Goal: Answer question/provide support

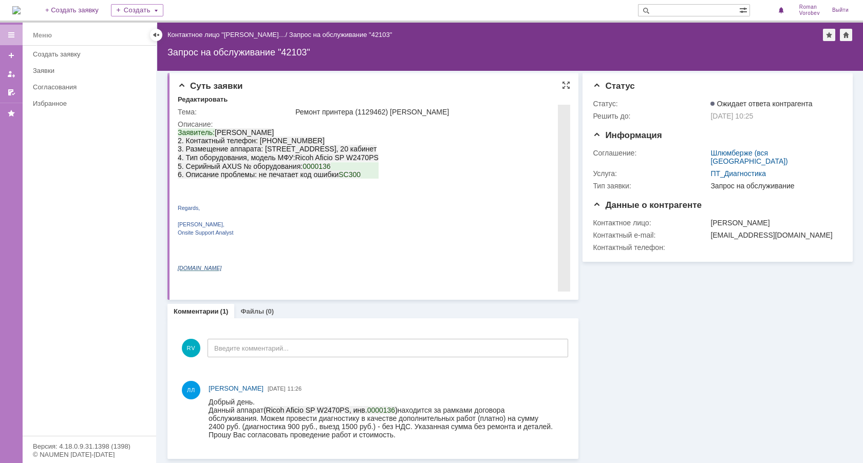
scroll to position [3, 0]
click at [328, 423] on div "Данный аппарат ( Ricoh Aficio SP W 2470 PS, инв. 0000136 ) находится за рамками…" at bounding box center [381, 418] width 347 height 25
click at [318, 417] on div "Данный аппарат ( Ricoh Aficio SP W 2470 PS, инв. 0000136 ) находится за рамками…" at bounding box center [381, 418] width 347 height 25
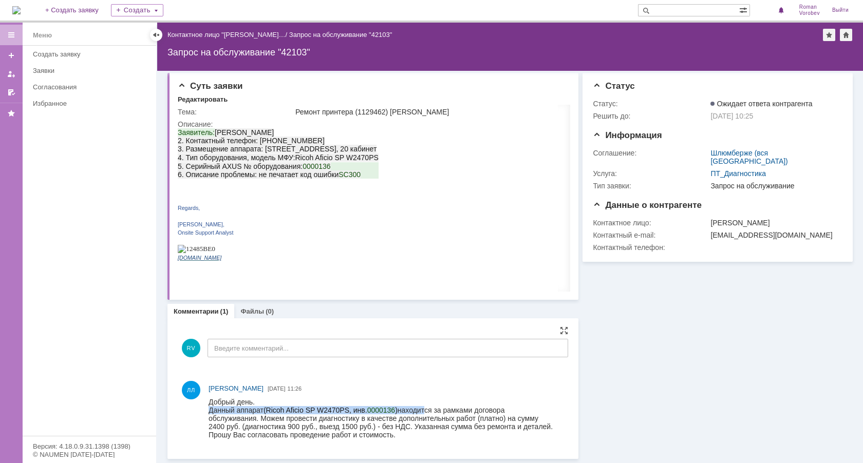
drag, startPoint x: 208, startPoint y: 410, endPoint x: 426, endPoint y: 411, distance: 217.2
click at [426, 411] on div "Данный аппарат ( Ricoh Aficio SP W 2470 PS, инв. 0000136 ) находится за рамками…" at bounding box center [381, 418] width 347 height 25
drag, startPoint x: 263, startPoint y: 417, endPoint x: 477, endPoint y: 423, distance: 213.7
click at [477, 423] on div "Данный аппарат ( Ricoh Aficio SP W 2470 PS, инв. 0000136 ) находится за рамками…" at bounding box center [381, 418] width 347 height 25
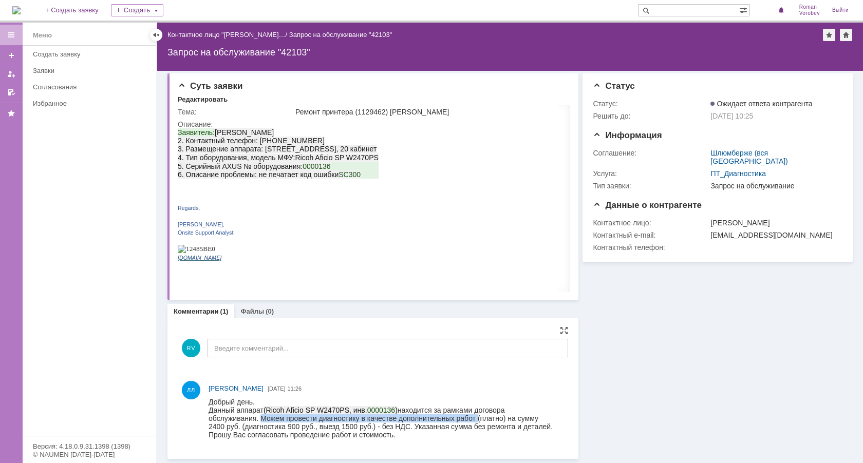
click at [307, 419] on div "Данный аппарат ( Ricoh Aficio SP W 2470 PS, инв. 0000136 ) находится за рамками…" at bounding box center [381, 418] width 347 height 25
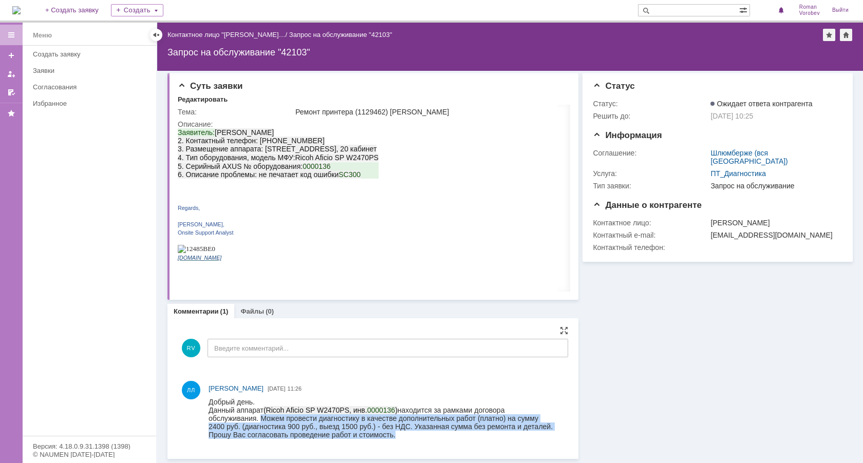
drag, startPoint x: 262, startPoint y: 419, endPoint x: 421, endPoint y: 435, distance: 159.5
click at [421, 435] on body "Добрый день. Данный аппарат ( Ricoh Aficio SP W 2470 PS, инв. 0000136 ) находит…" at bounding box center [381, 418] width 347 height 41
click at [354, 426] on div "Данный аппарат ( Ricoh Aficio SP W 2470 PS, инв. 0000136 ) находится за рамками…" at bounding box center [381, 418] width 347 height 25
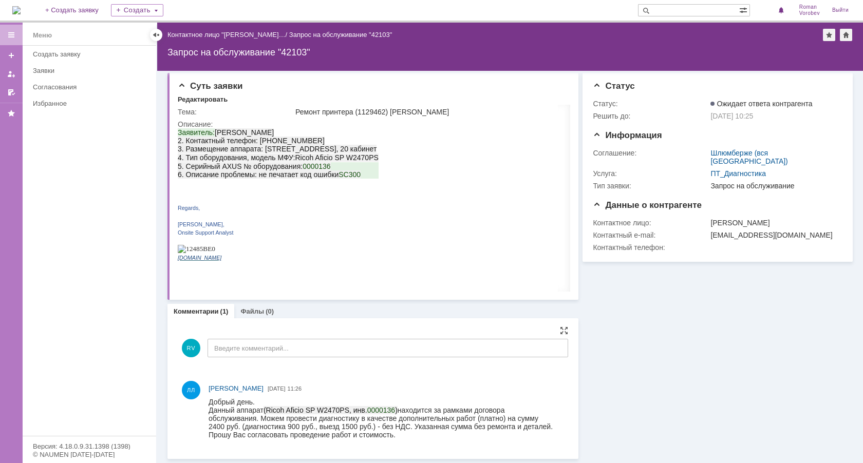
click at [289, 427] on div "Данный аппарат ( Ricoh Aficio SP W 2470 PS, инв. 0000136 ) находится за рамками…" at bounding box center [381, 418] width 347 height 25
click at [483, 186] on html "Заявитель: Permjakov Viktor 2. Контактный телефон: 89128831749 3. Размещение ап…" at bounding box center [372, 198] width 388 height 141
drag, startPoint x: 416, startPoint y: 800, endPoint x: 383, endPoint y: 437, distance: 364.6
drag, startPoint x: 394, startPoint y: 412, endPoint x: 383, endPoint y: 413, distance: 11.4
click at [383, 413] on span "0000136" at bounding box center [381, 410] width 28 height 8
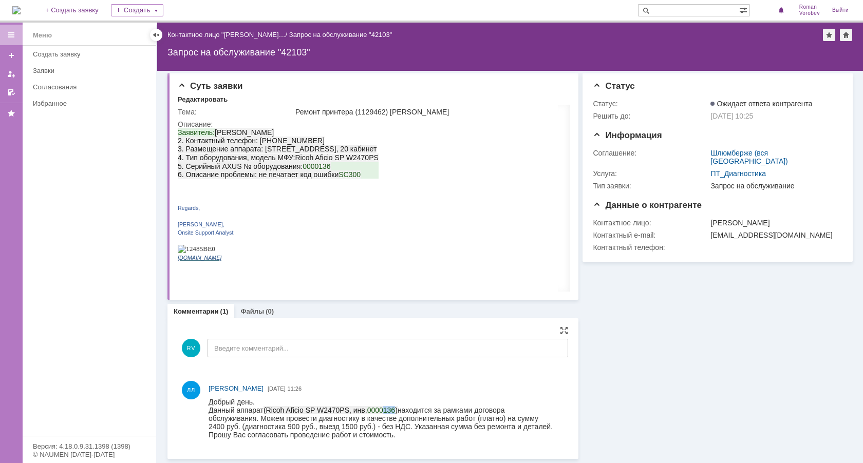
click at [383, 413] on span "0000136" at bounding box center [381, 410] width 28 height 8
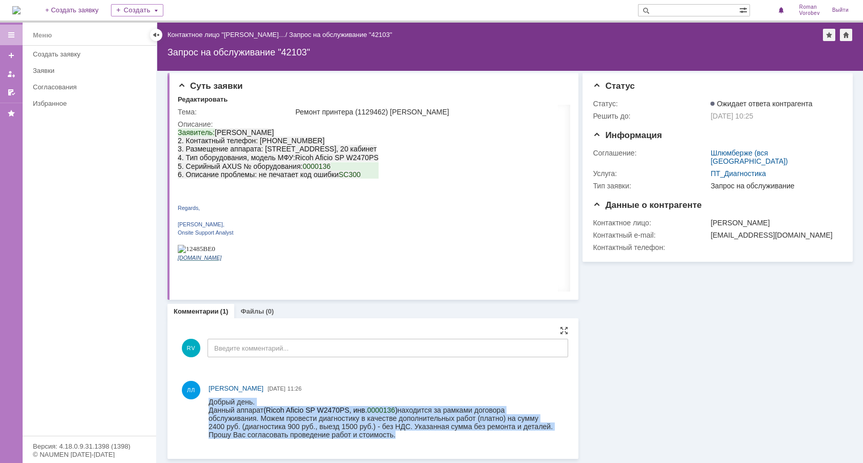
drag, startPoint x: 395, startPoint y: 437, endPoint x: 207, endPoint y: 406, distance: 190.5
click at [208, 406] on html "Добрый день. Данный аппарат ( Ricoh Aficio SP W 2470 PS, инв. 0000136 ) находит…" at bounding box center [381, 418] width 347 height 41
click at [320, 434] on div "Прошу Вас согласовать проведение работ и стоимость." at bounding box center [381, 435] width 347 height 8
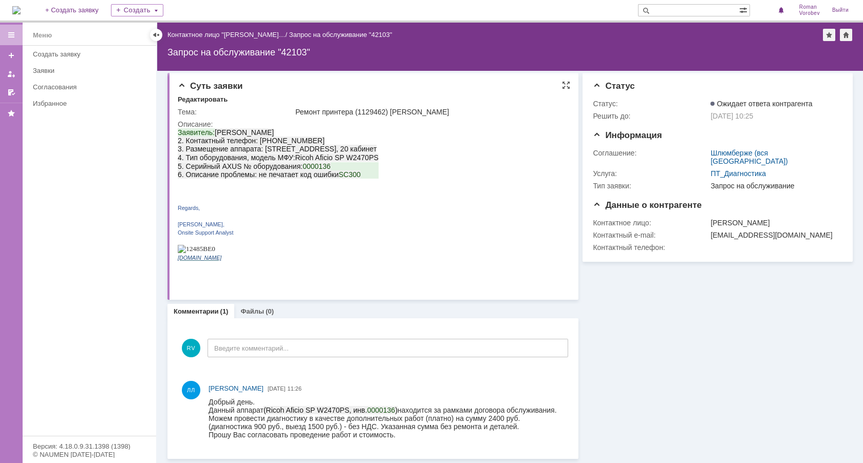
scroll to position [0, 0]
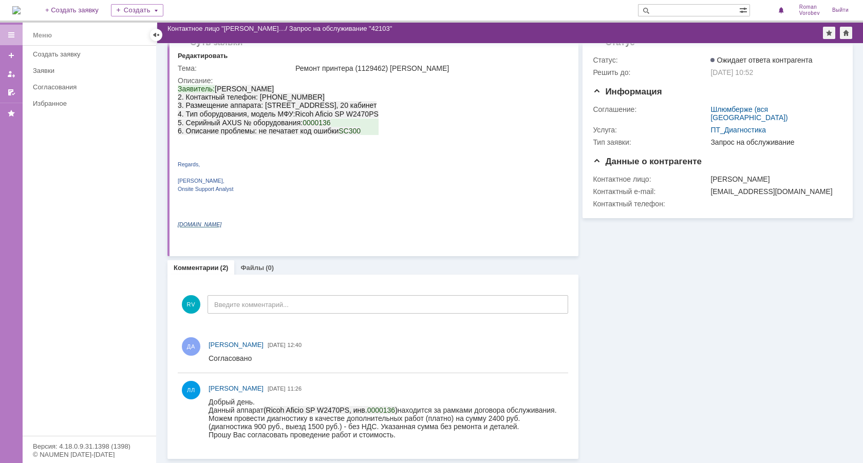
scroll to position [18, 0]
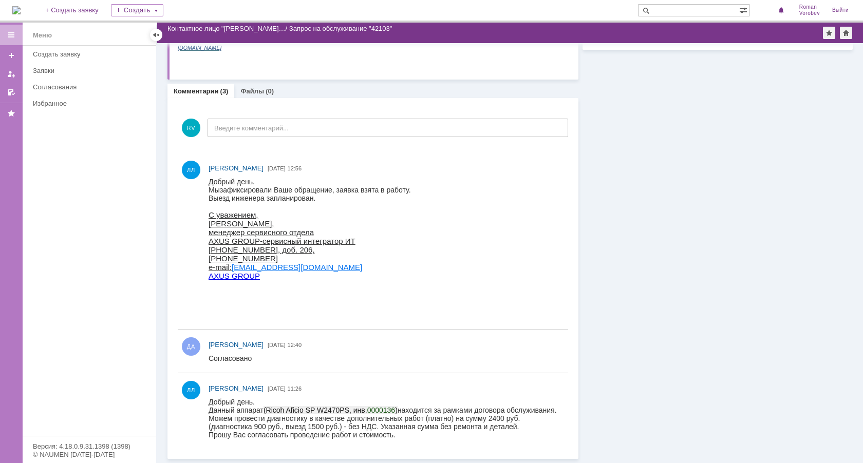
scroll to position [187, 0]
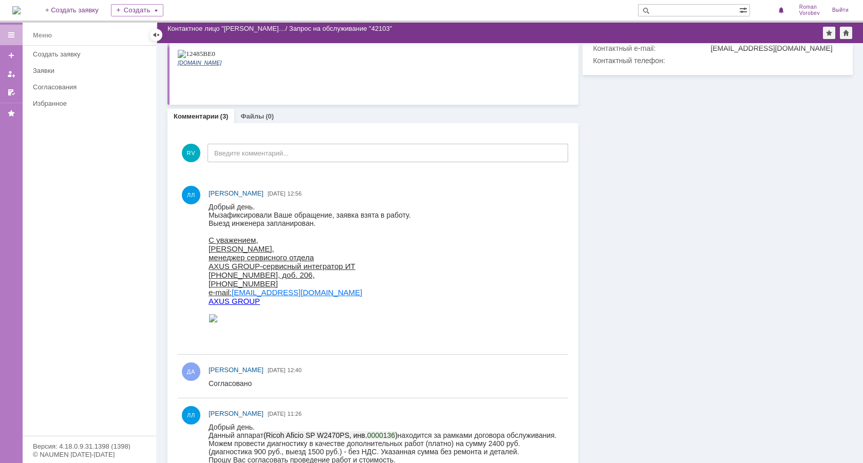
scroll to position [187, 0]
